Goal: Information Seeking & Learning: Compare options

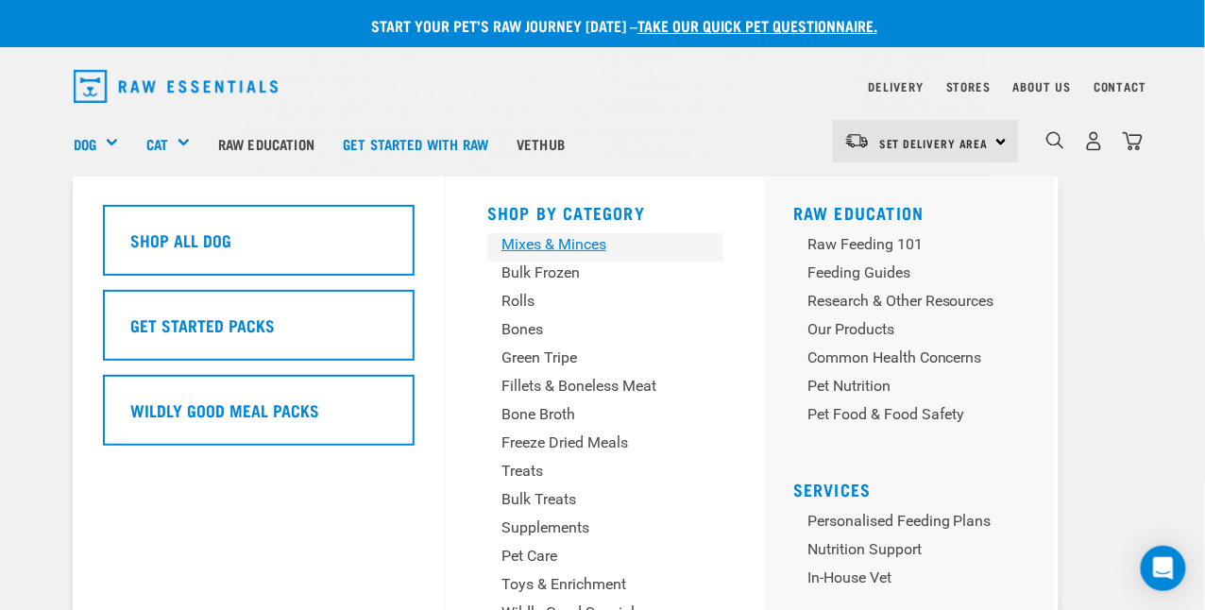
click at [570, 240] on div "Mixes & Minces" at bounding box center [589, 244] width 177 height 23
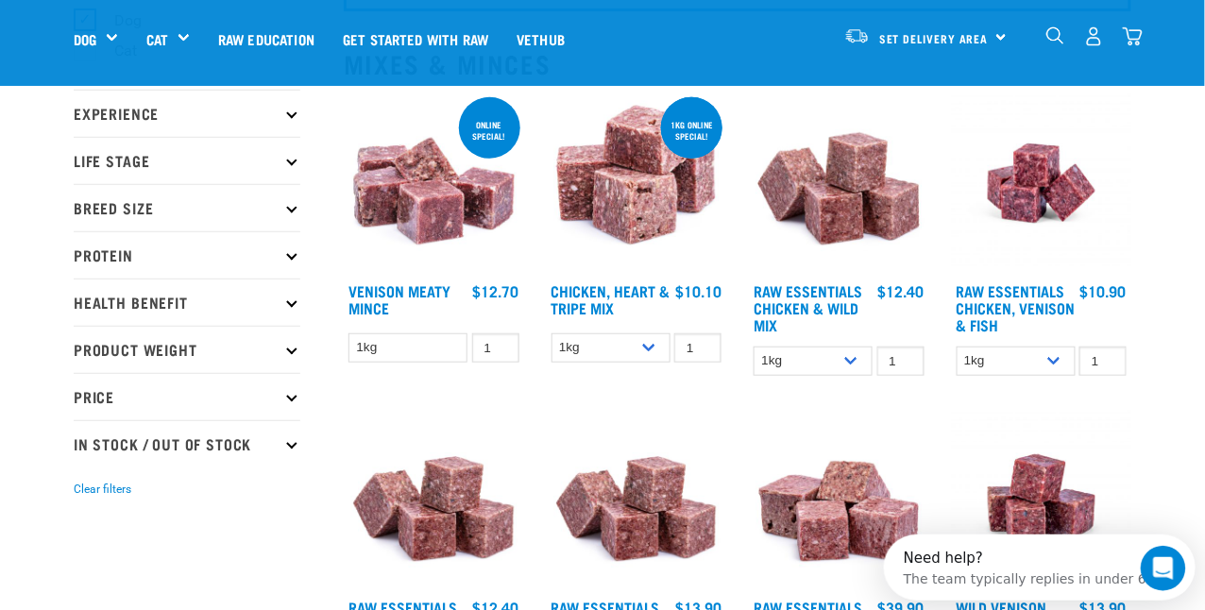
scroll to position [282, 0]
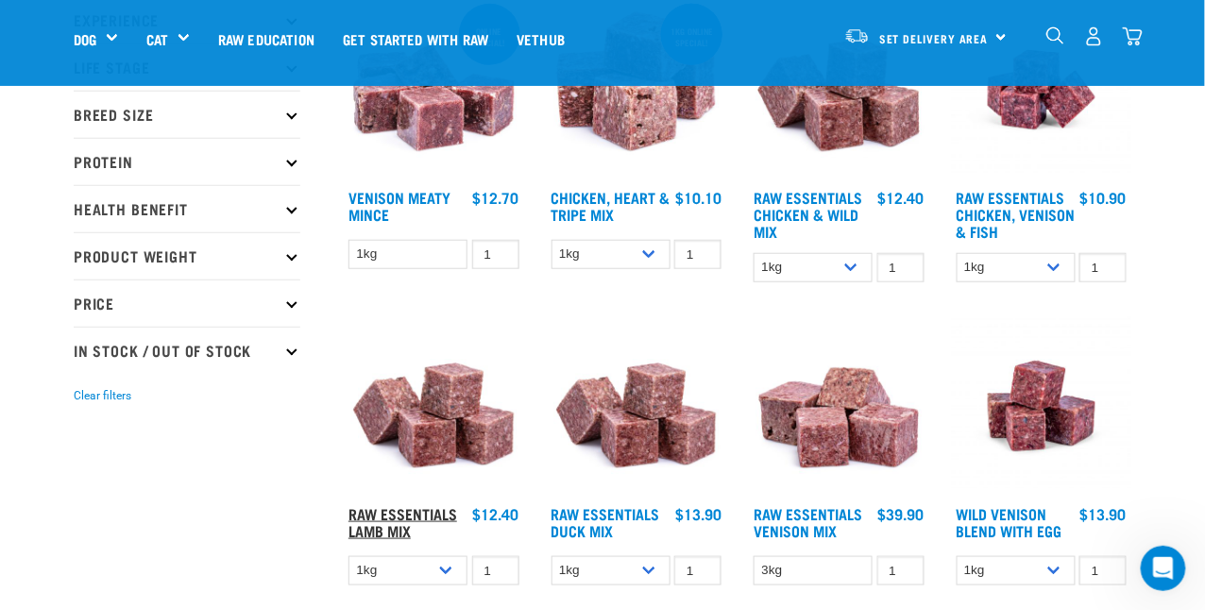
click at [396, 523] on link "Raw Essentials Lamb Mix" at bounding box center [402, 521] width 109 height 25
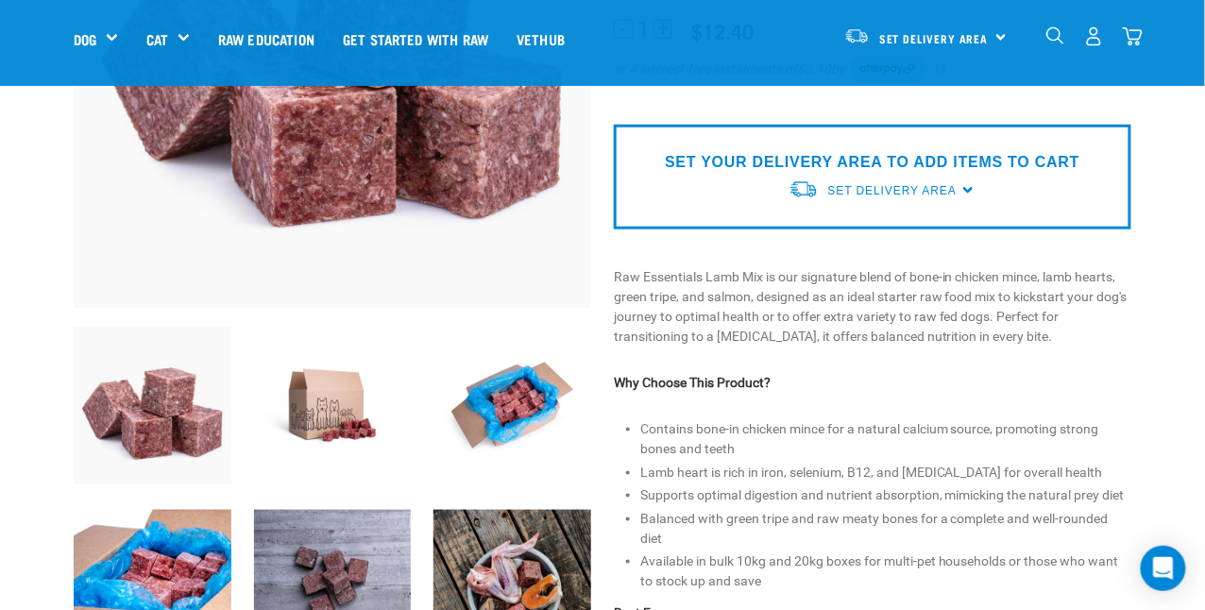
scroll to position [377, 0]
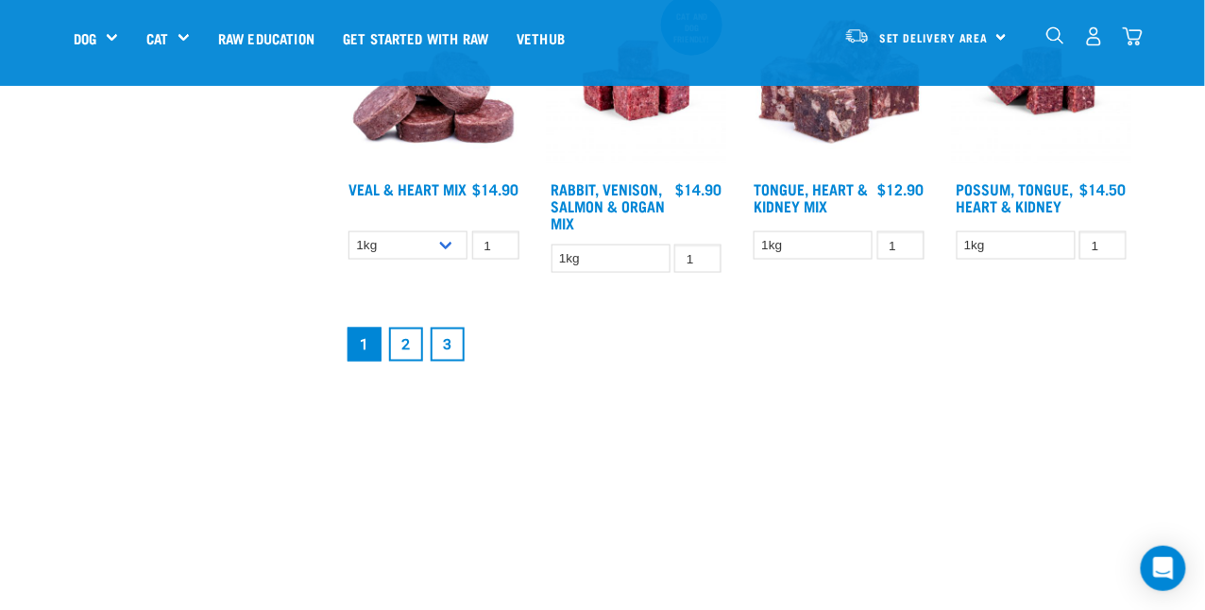
scroll to position [2474, 0]
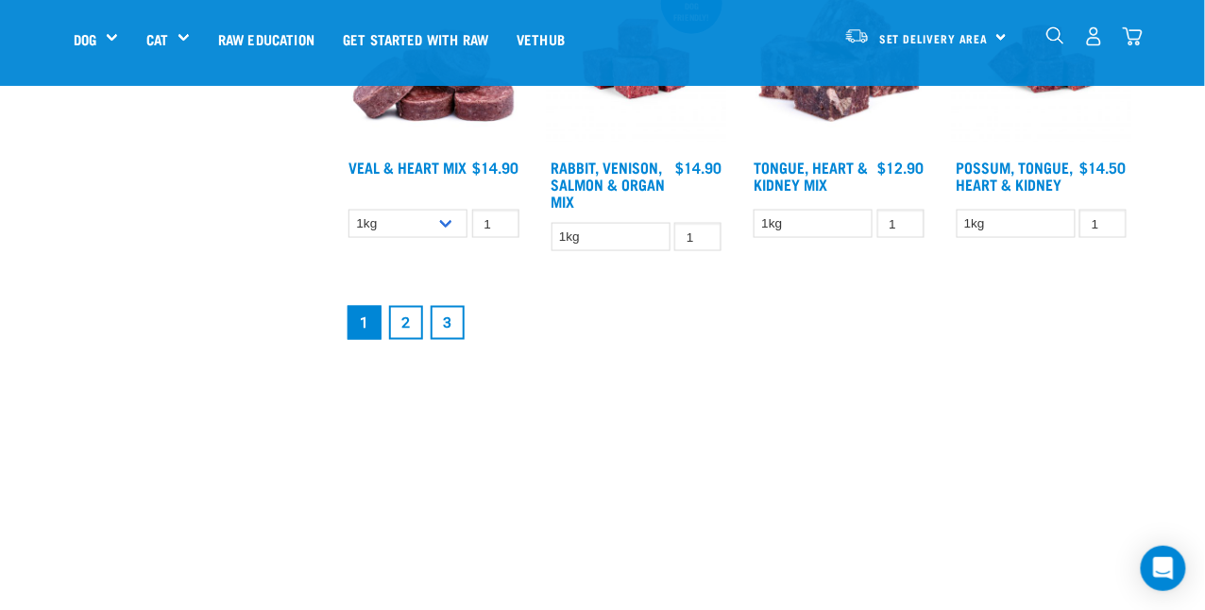
click at [413, 322] on link "2" at bounding box center [406, 323] width 34 height 34
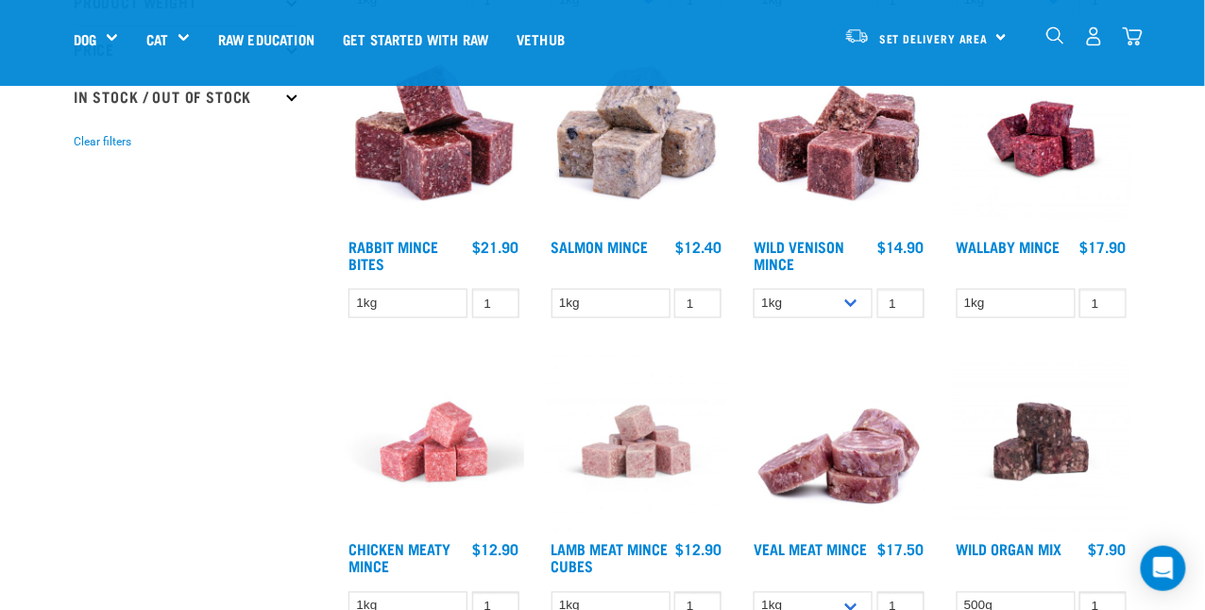
scroll to position [566, 0]
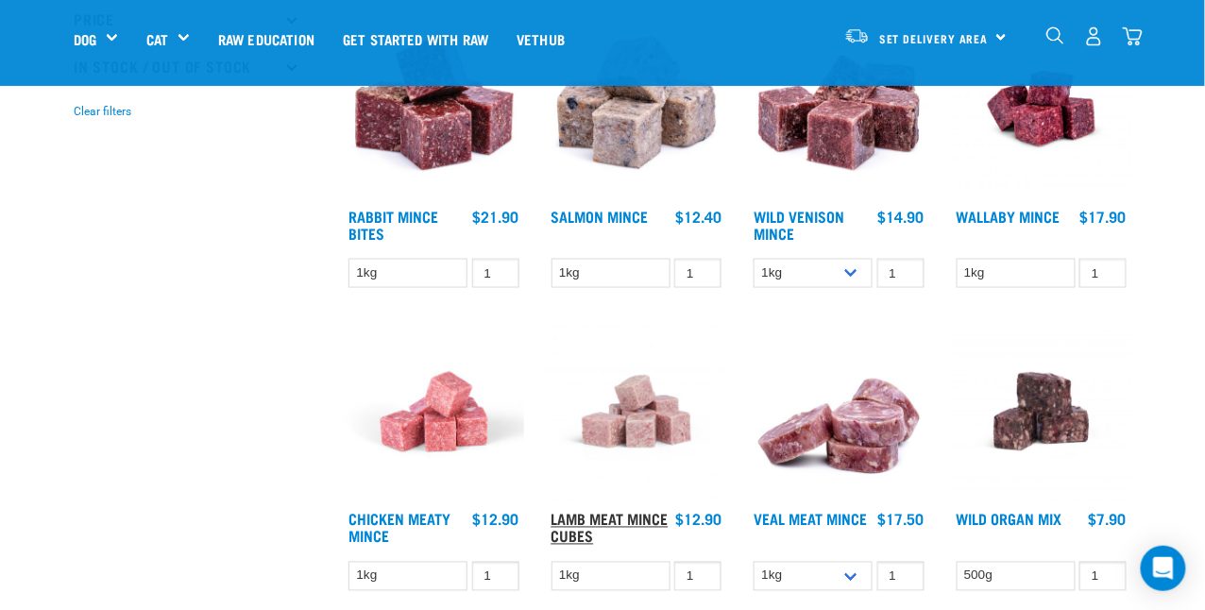
click at [639, 519] on link "Lamb Meat Mince Cubes" at bounding box center [609, 526] width 117 height 25
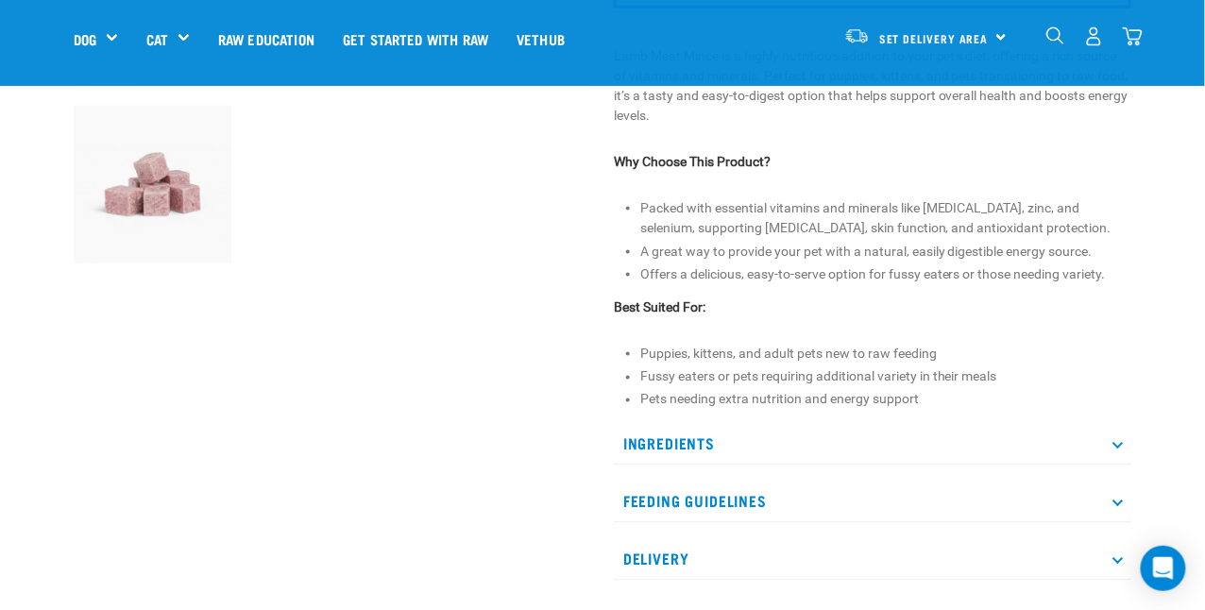
scroll to position [660, 0]
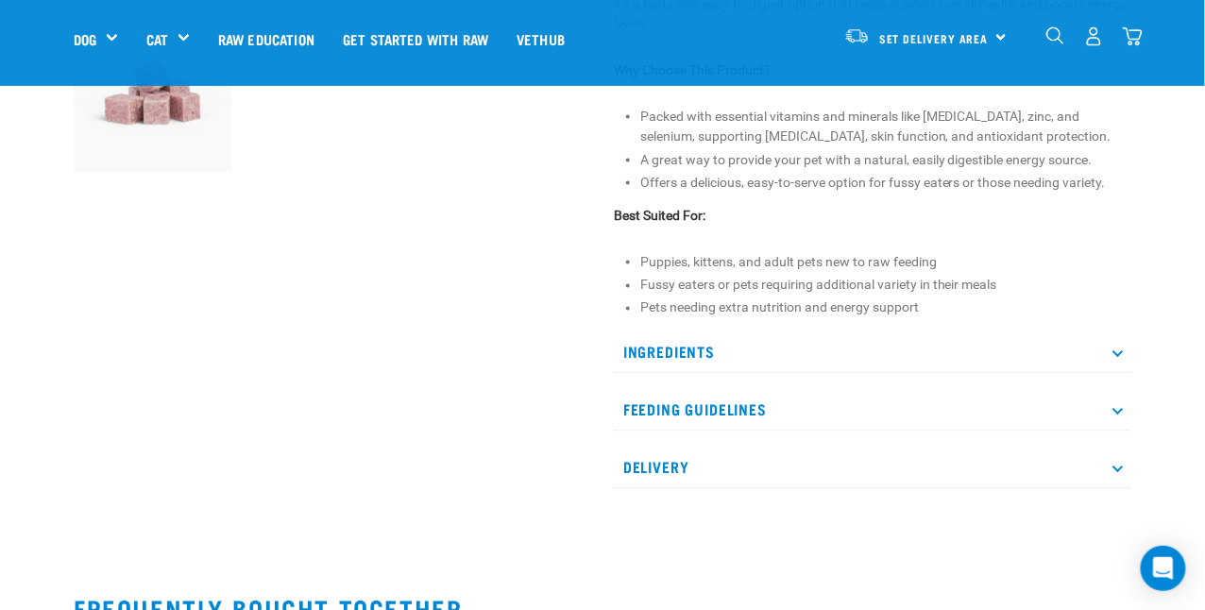
click at [1112, 353] on p "Ingredients" at bounding box center [872, 352] width 517 height 42
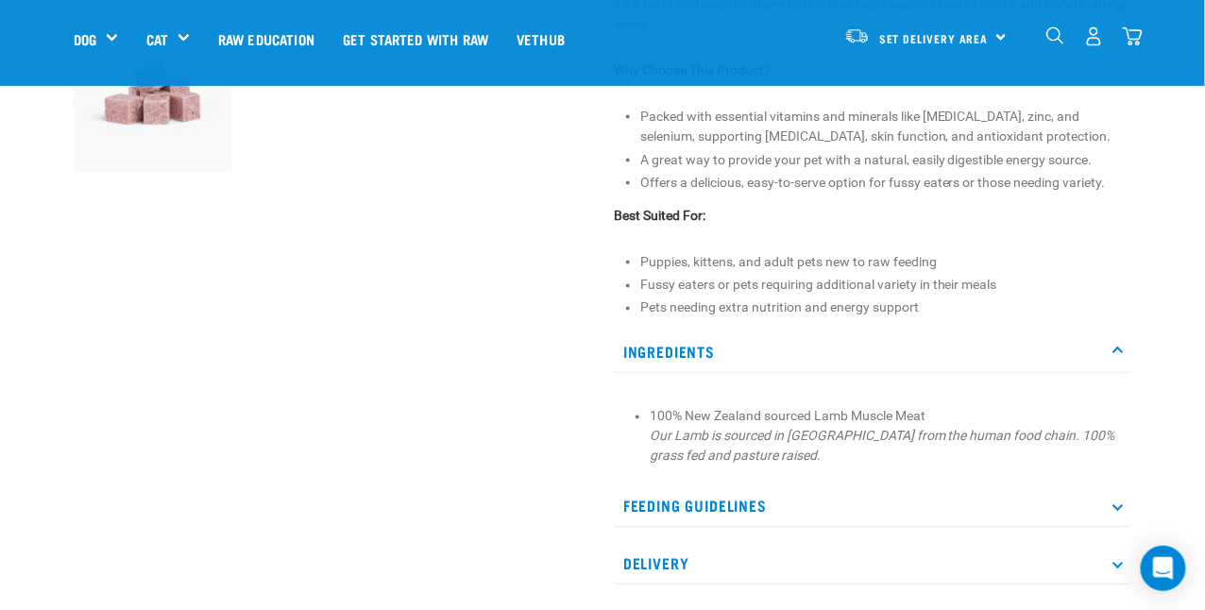
click at [1116, 354] on p "Ingredients" at bounding box center [872, 352] width 517 height 42
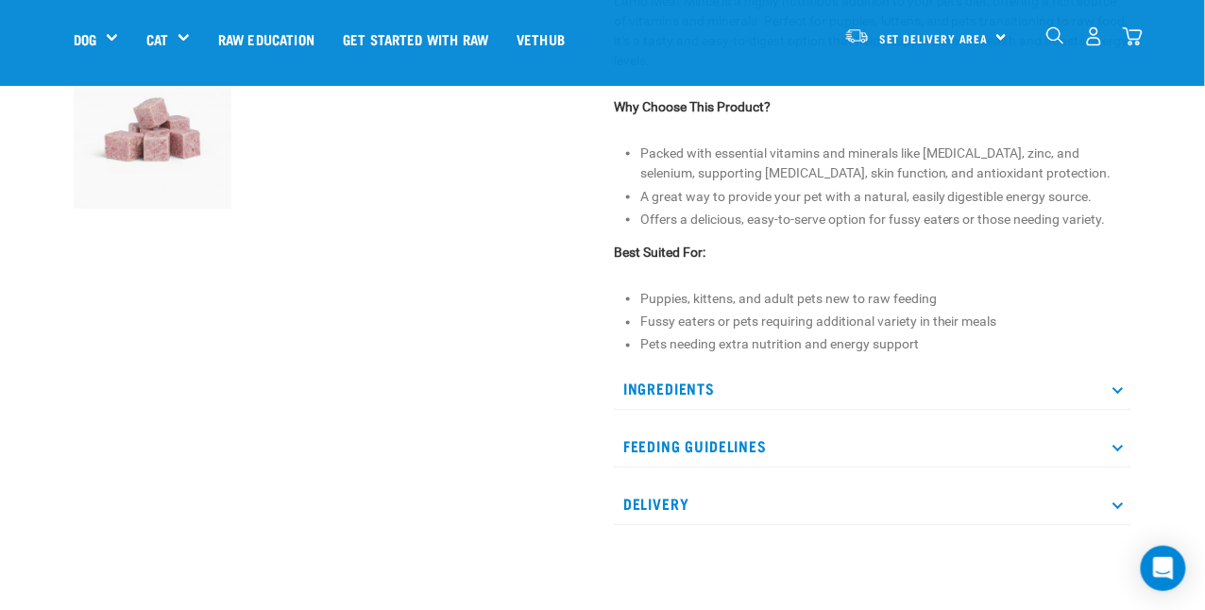
scroll to position [566, 0]
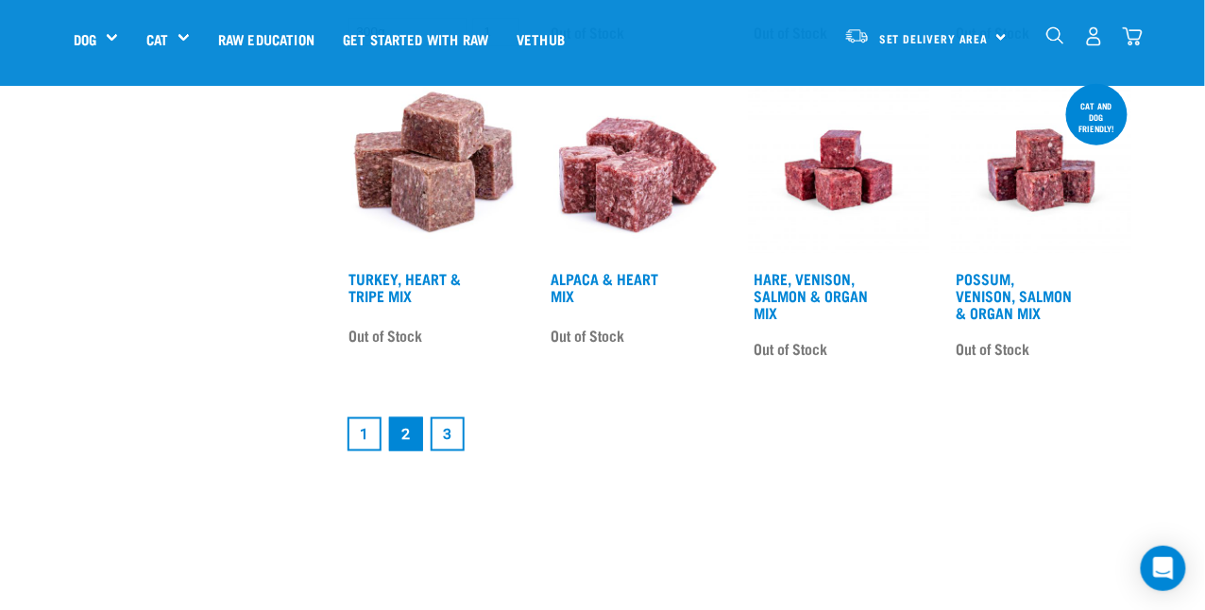
scroll to position [2454, 0]
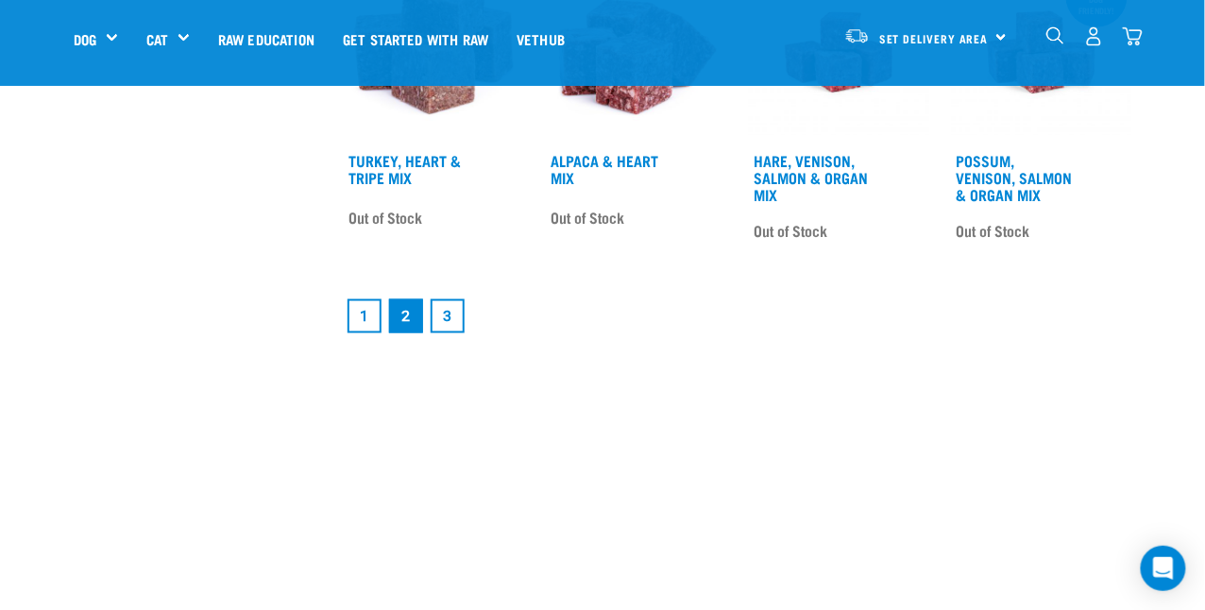
click at [366, 313] on link "1" at bounding box center [364, 316] width 34 height 34
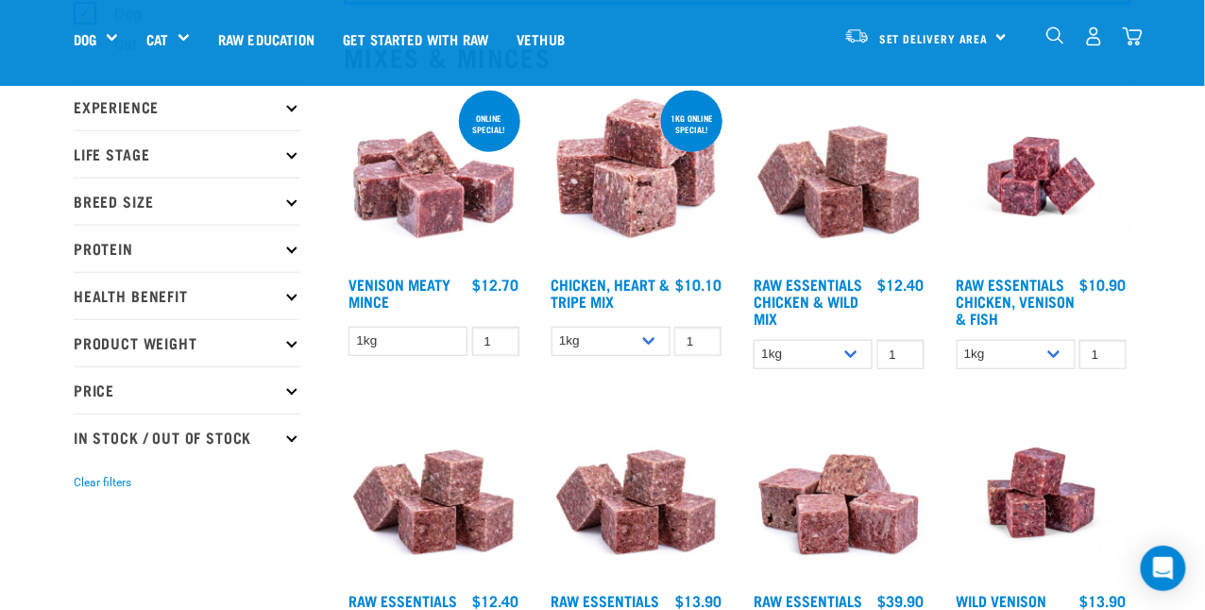
scroll to position [189, 0]
